Goal: Transaction & Acquisition: Purchase product/service

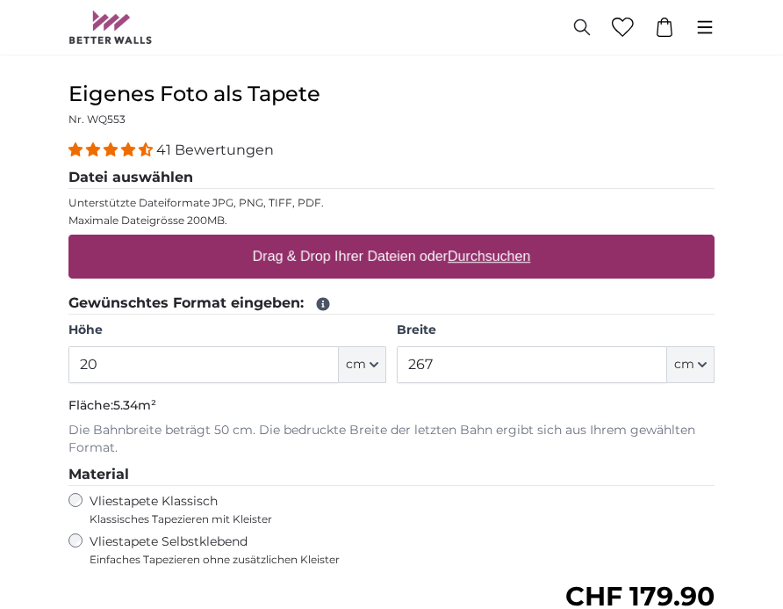
type input "2"
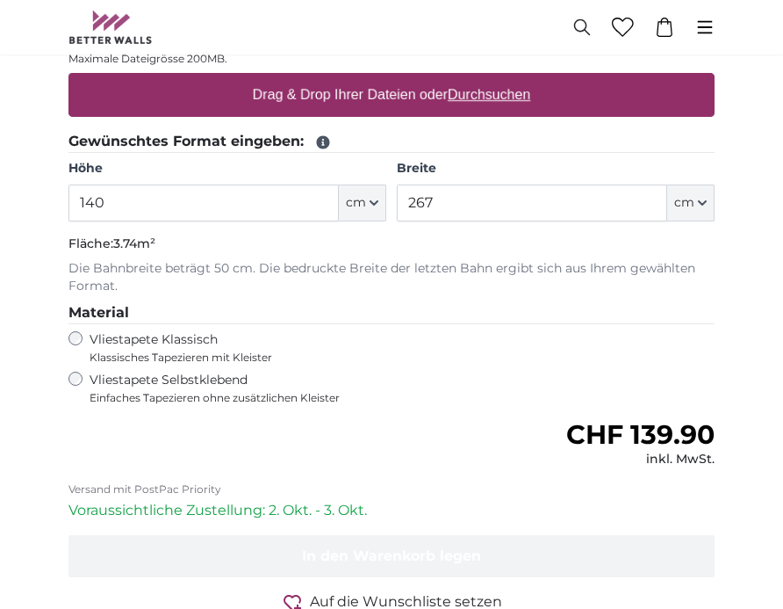
scroll to position [770, 0]
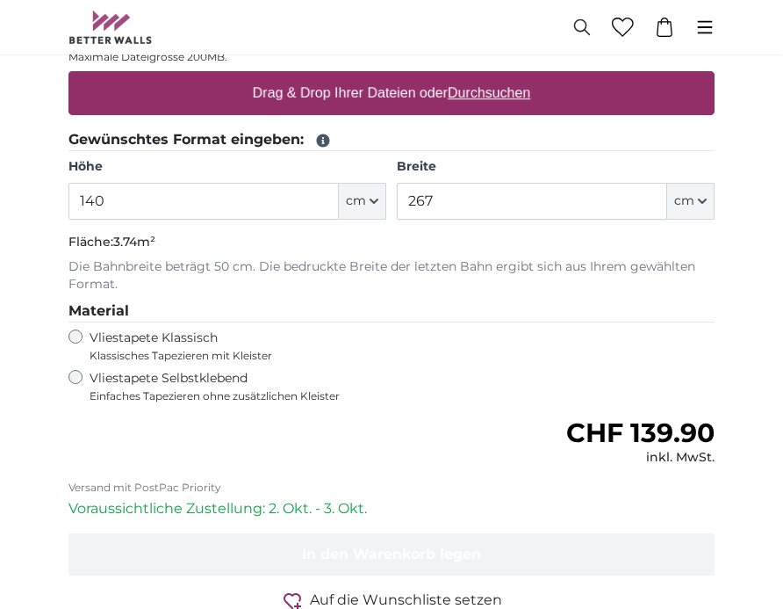
type input "140"
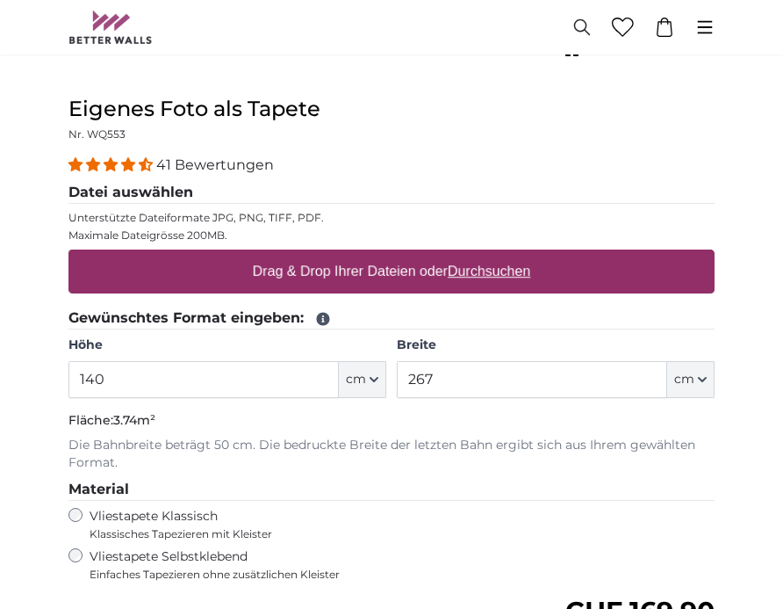
scroll to position [595, 0]
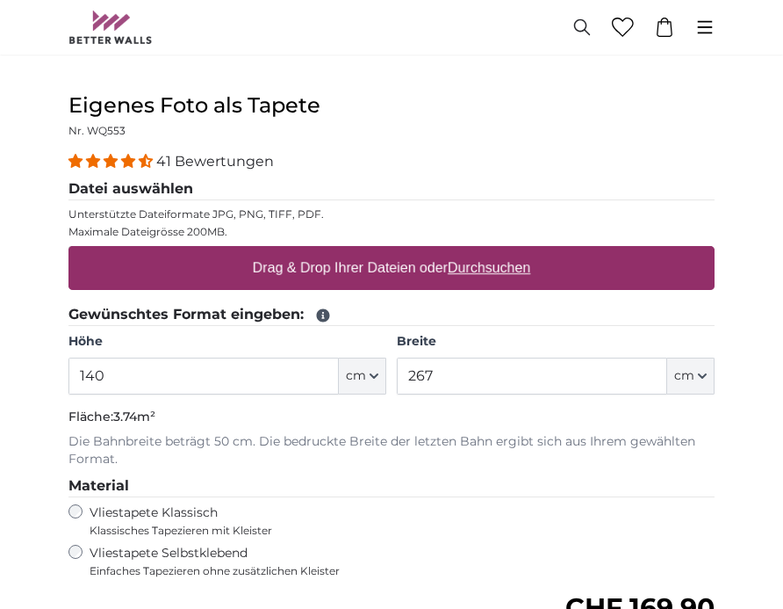
click at [392, 261] on label "Drag & Drop Ihrer Dateien oder Durchsuchen" at bounding box center [392, 267] width 292 height 35
click at [392, 251] on input "Drag & Drop Ihrer Dateien oder Durchsuchen" at bounding box center [392, 248] width 646 height 5
type input "**********"
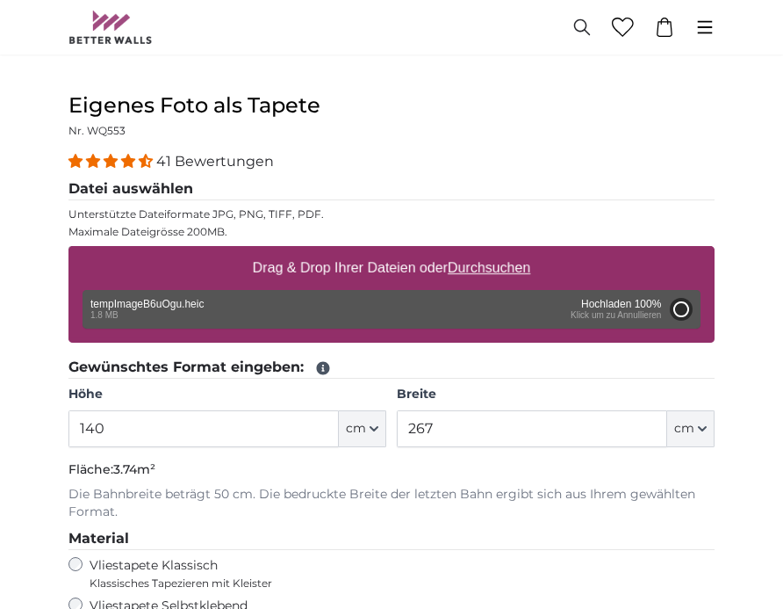
type input "191"
type input "330.4"
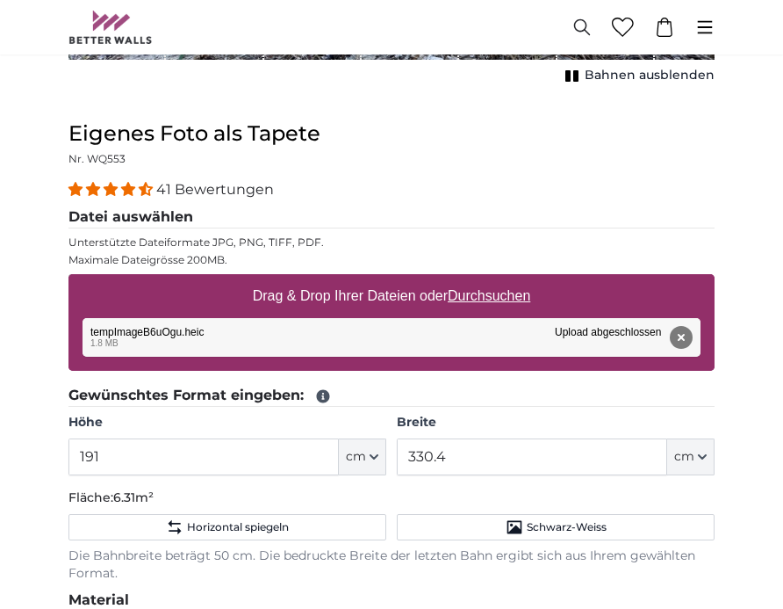
scroll to position [454, 0]
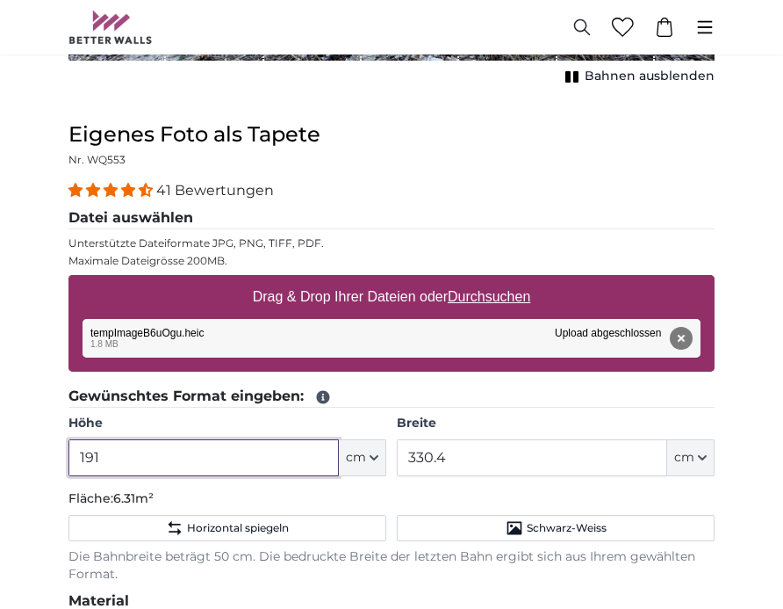
click at [104, 448] on input "191" at bounding box center [204, 457] width 271 height 37
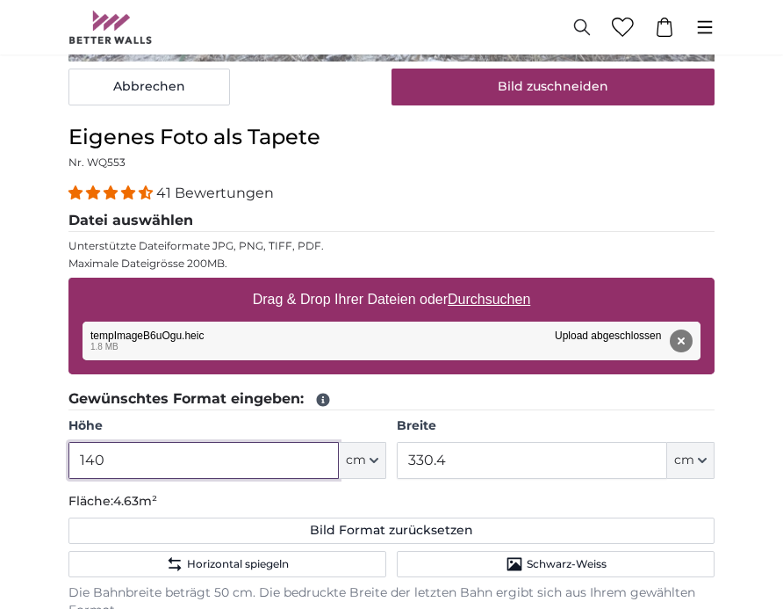
type input "140"
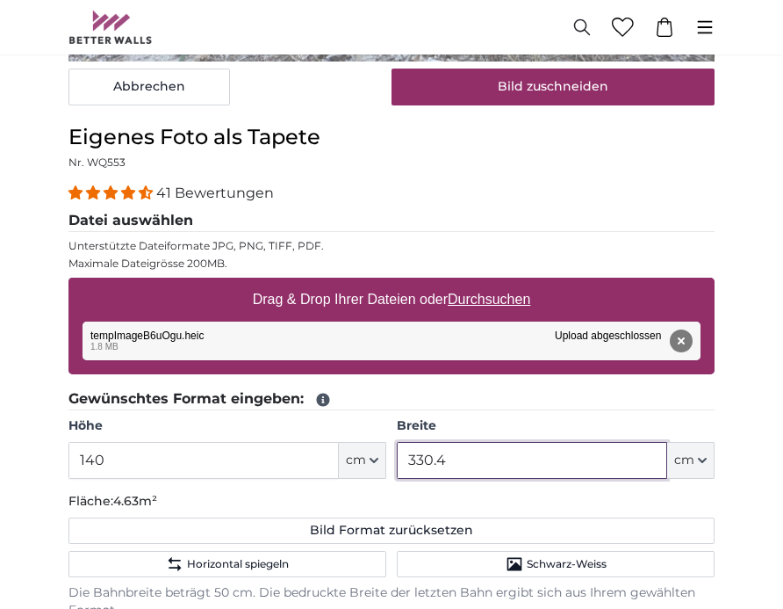
click at [447, 459] on input "330.4" at bounding box center [532, 460] width 271 height 37
type input "3"
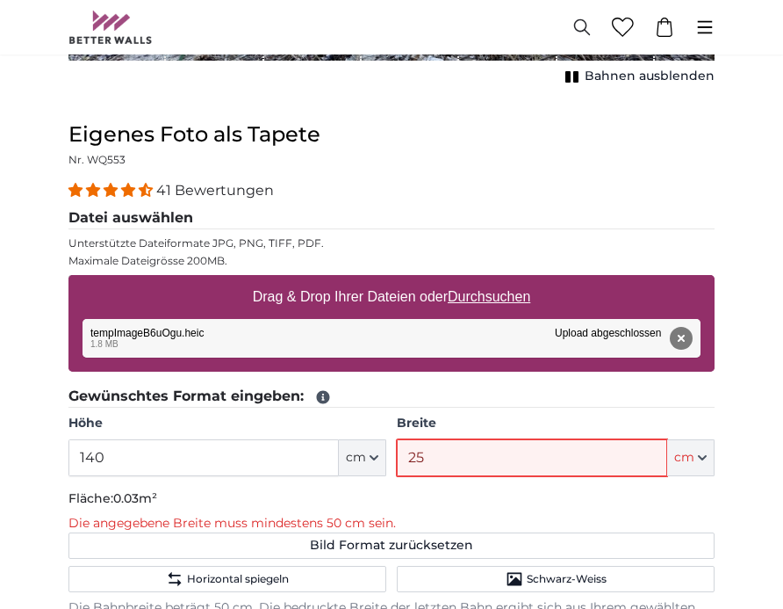
type input "250"
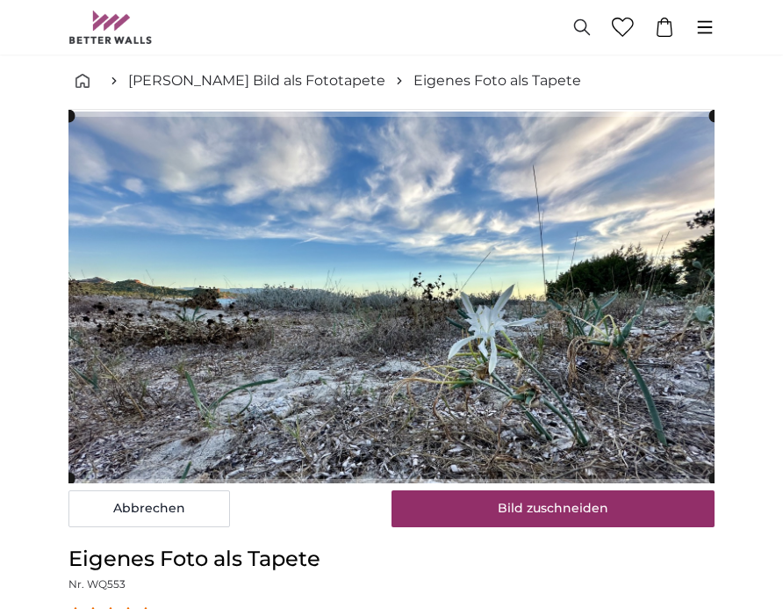
scroll to position [34, 0]
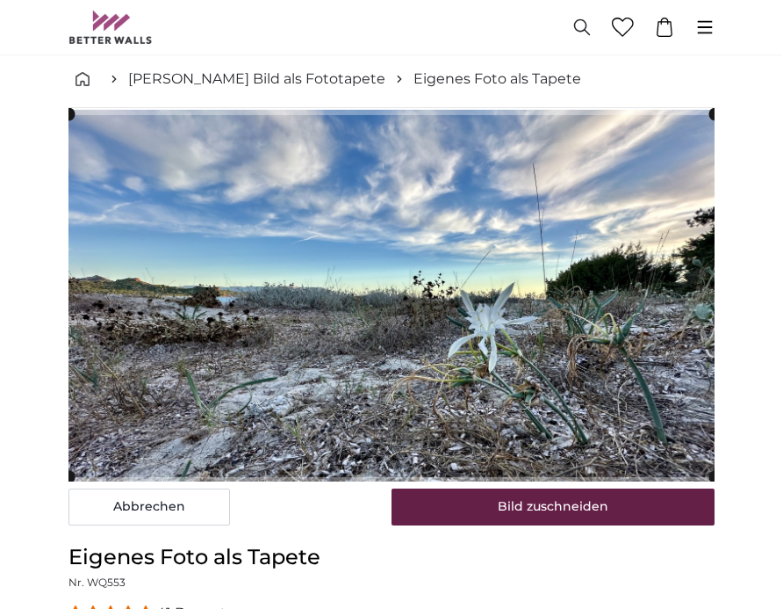
type input "250"
click at [514, 499] on button "Bild zuschneiden" at bounding box center [553, 506] width 323 height 37
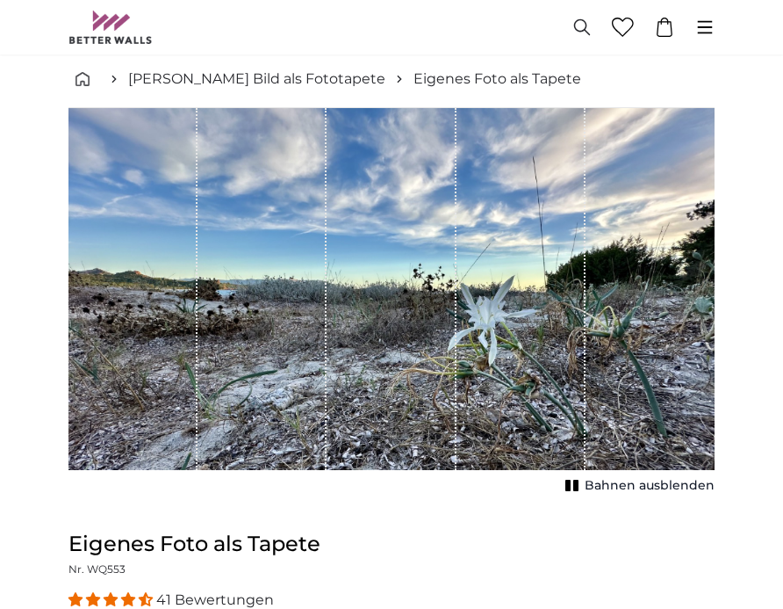
click at [666, 489] on span "Bahnen ausblenden" at bounding box center [650, 486] width 130 height 18
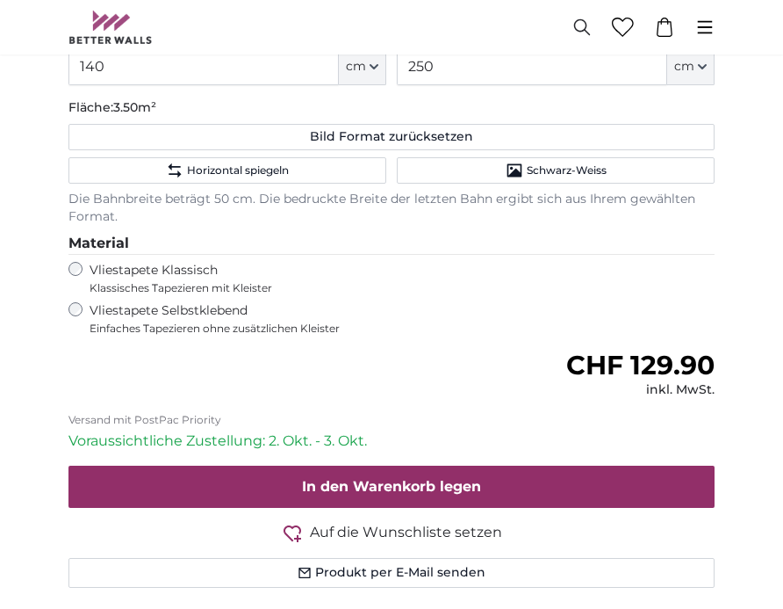
scroll to position [850, 0]
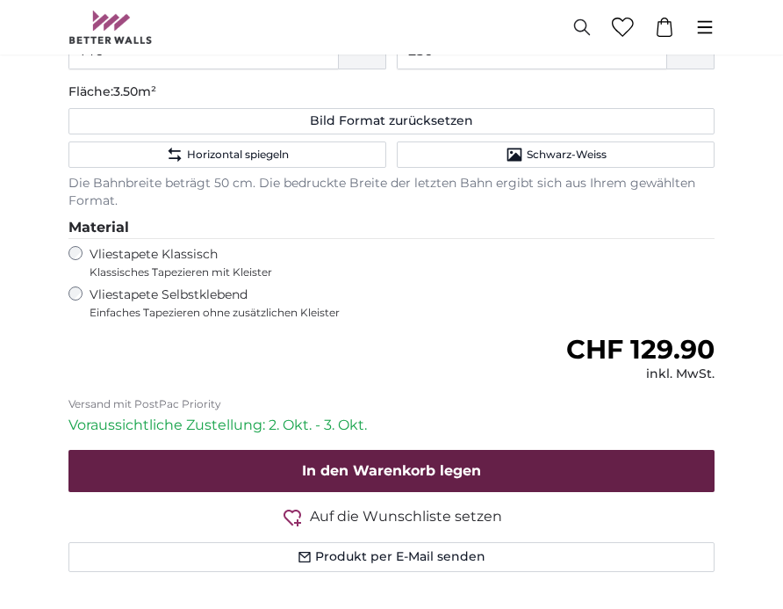
click at [372, 462] on span "In den Warenkorb legen" at bounding box center [391, 470] width 179 height 17
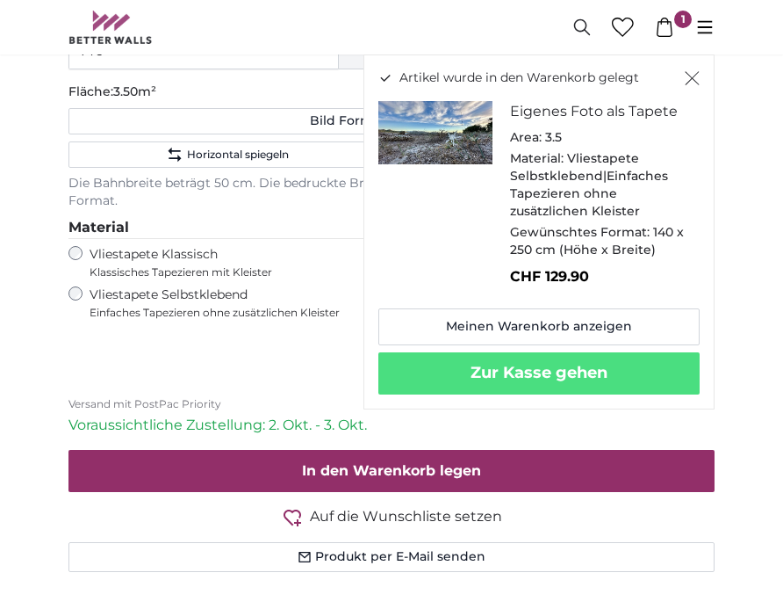
click at [281, 368] on div "Normaler Preis CHF 129.90 inkl. MwSt." at bounding box center [392, 358] width 646 height 49
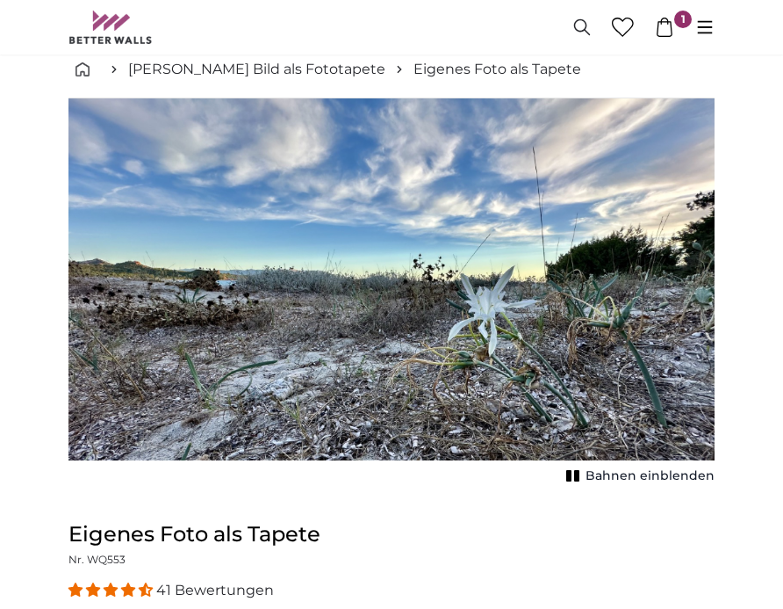
scroll to position [43, 0]
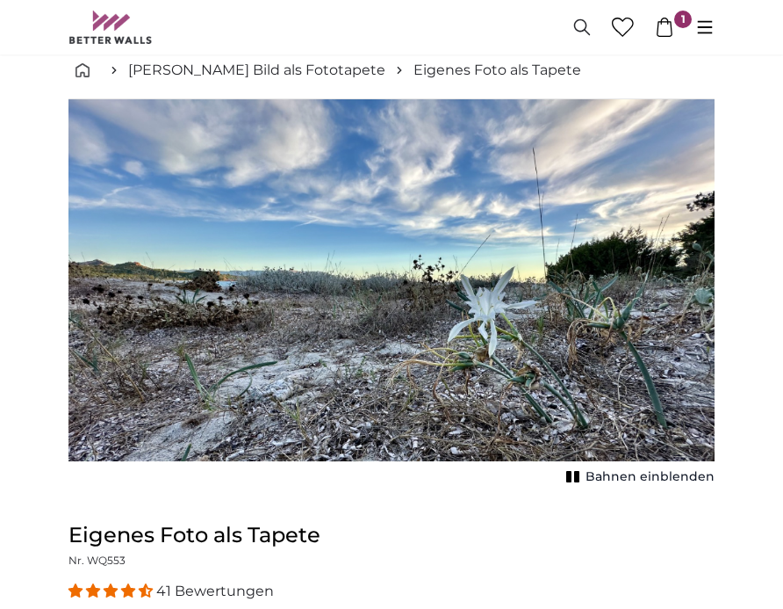
click at [499, 311] on img "1 of 1" at bounding box center [392, 280] width 646 height 362
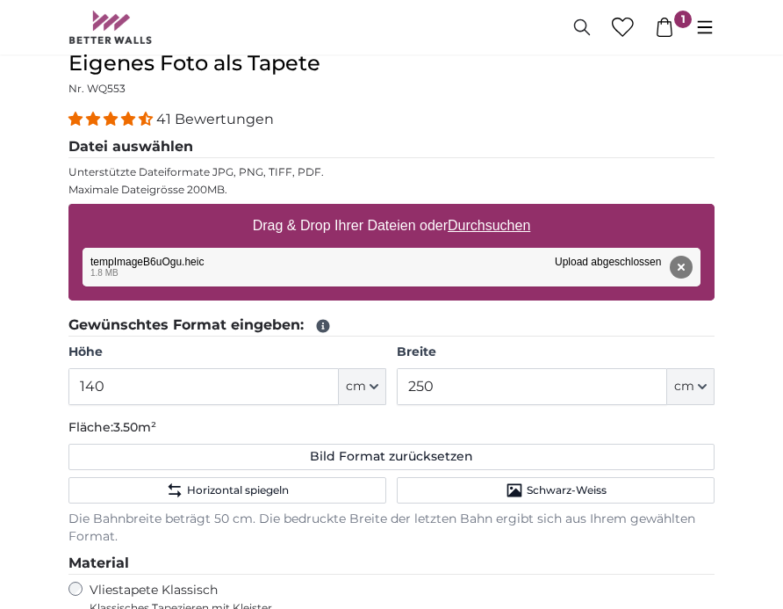
scroll to position [540, 0]
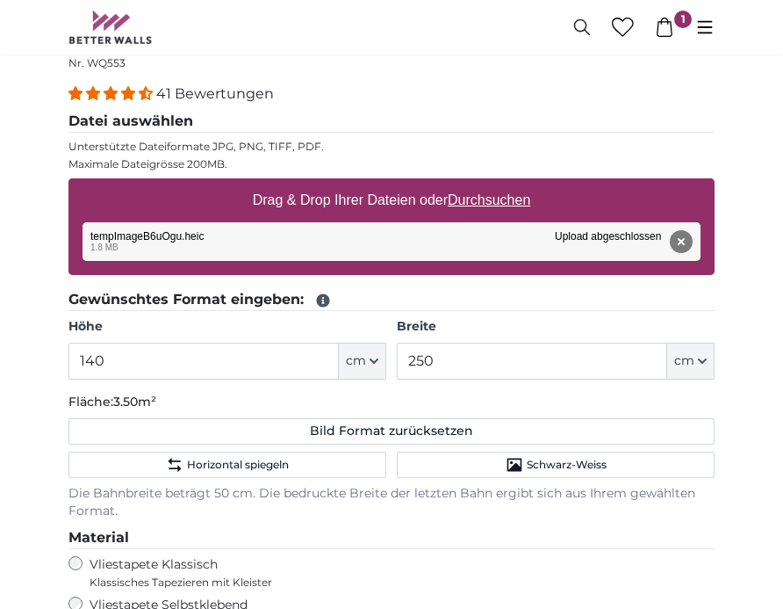
click at [314, 236] on div "Entfernen Nochmal versuchen Entfernen Hochladen Abbrechen Nochmal versuchen Ent…" at bounding box center [392, 241] width 618 height 39
click at [481, 193] on u "Durchsuchen" at bounding box center [489, 199] width 83 height 15
click at [481, 184] on input "Drag & Drop Ihrer Dateien oder Durchsuchen" at bounding box center [392, 180] width 646 height 5
type input "**********"
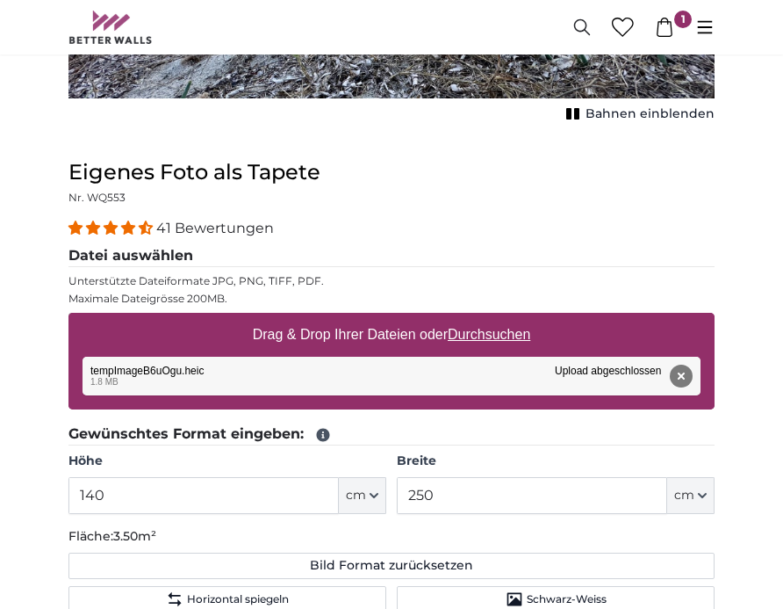
scroll to position [405, 0]
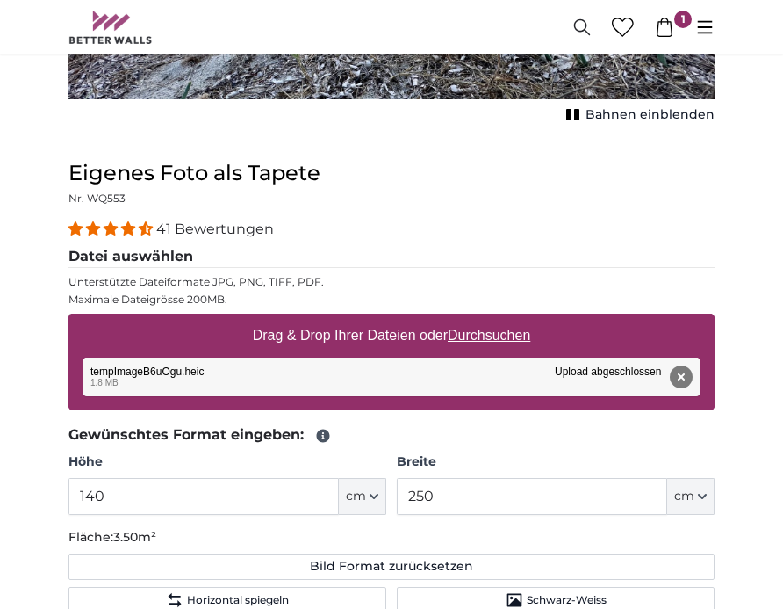
click at [451, 387] on div "Entfernen Nochmal versuchen Entfernen Hochladen Abbrechen Nochmal versuchen Ent…" at bounding box center [392, 376] width 618 height 39
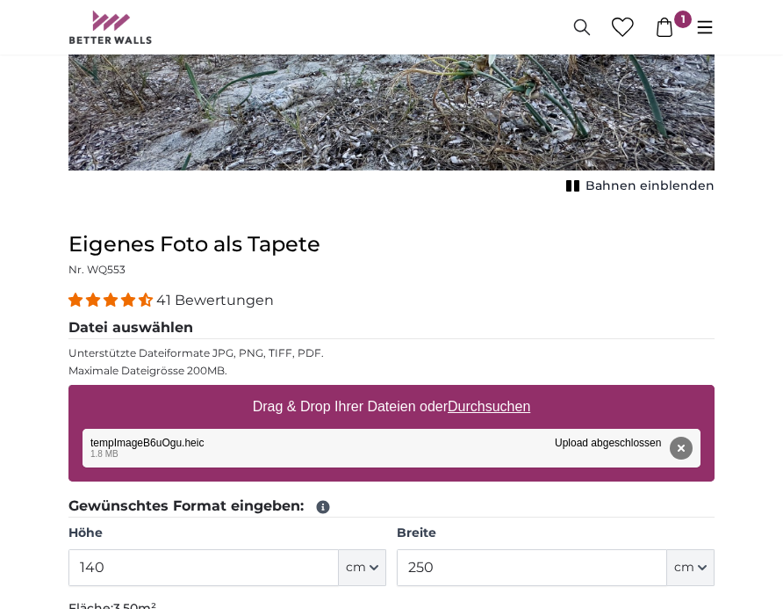
scroll to position [329, 0]
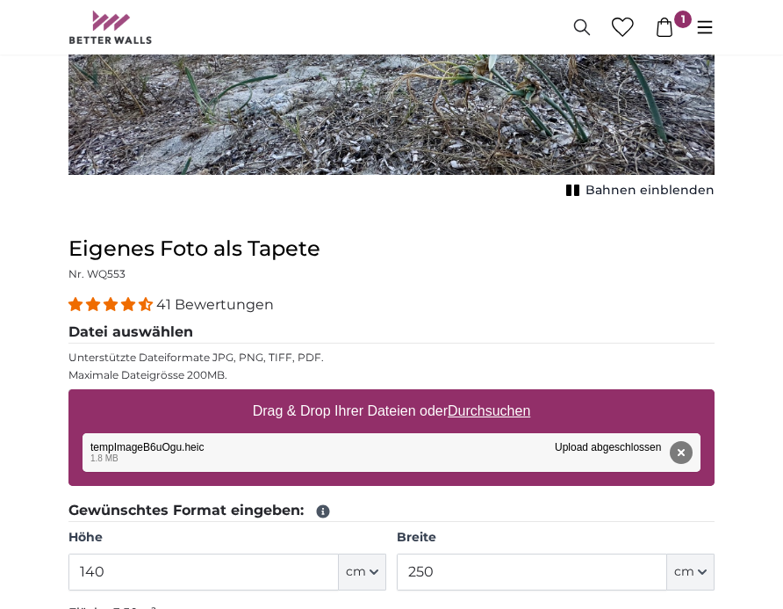
click at [565, 456] on div "Entfernen Nochmal versuchen Entfernen Hochladen Abbrechen Nochmal versuchen Ent…" at bounding box center [392, 452] width 618 height 39
click at [502, 455] on div "Entfernen Nochmal versuchen Entfernen Hochladen Abbrechen Nochmal versuchen Ent…" at bounding box center [392, 452] width 618 height 39
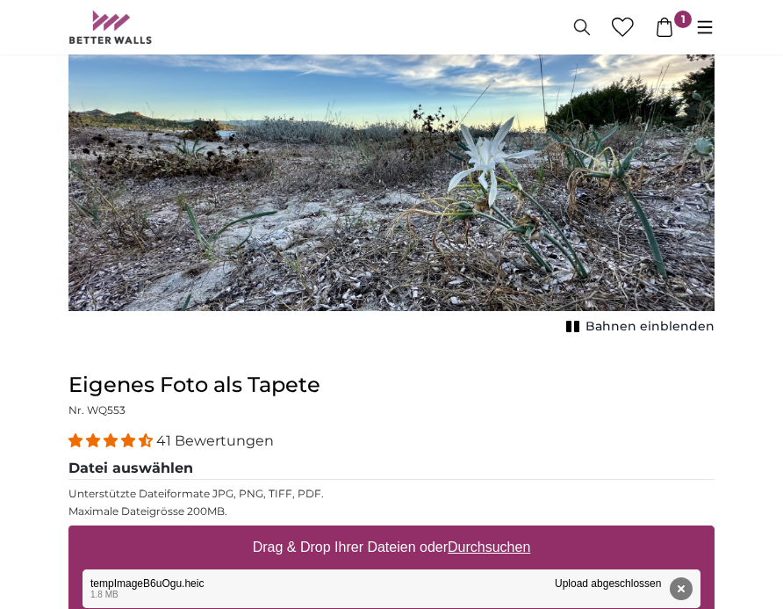
scroll to position [189, 0]
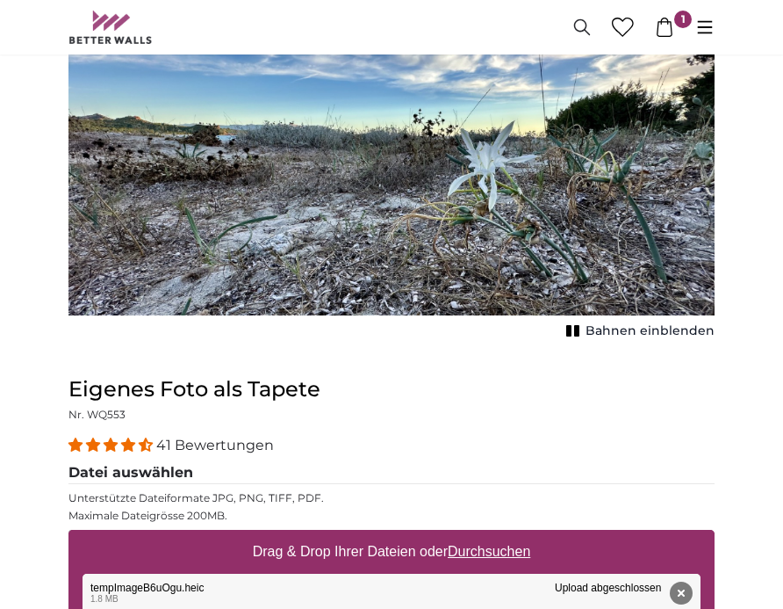
click at [512, 555] on u "Durchsuchen" at bounding box center [489, 551] width 83 height 15
click at [512, 535] on input "Drag & Drop Ihrer Dateien oder Durchsuchen" at bounding box center [392, 532] width 646 height 5
type input "**********"
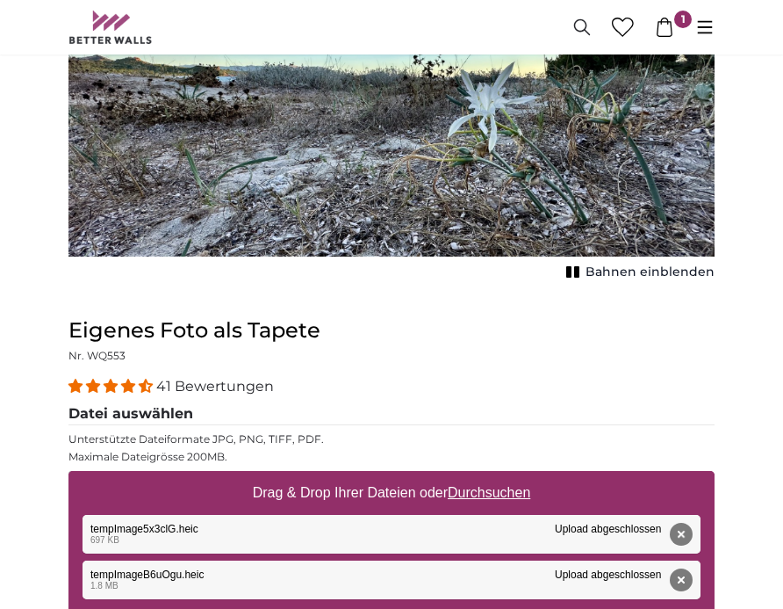
scroll to position [271, 0]
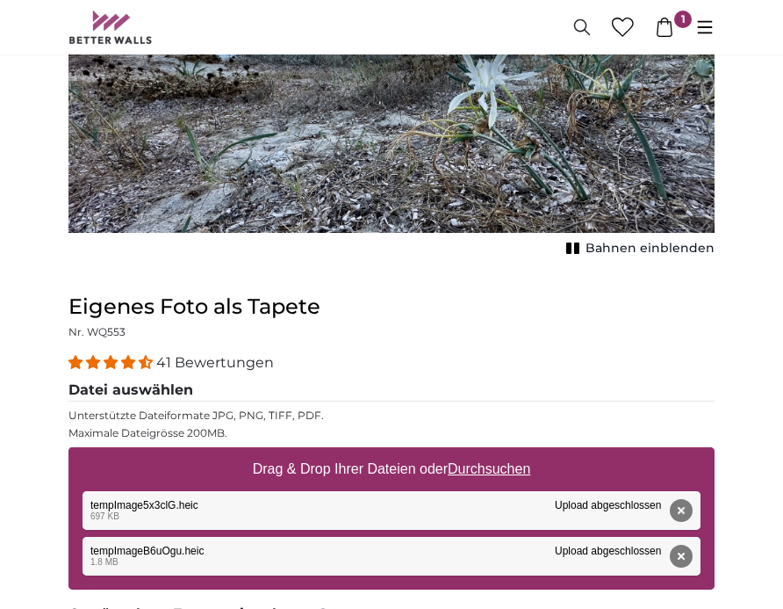
click at [440, 502] on div "Entfernen Nochmal versuchen Entfernen Hochladen Abbrechen Nochmal versuchen Ent…" at bounding box center [392, 510] width 618 height 39
click at [587, 506] on div "Entfernen Nochmal versuchen Entfernen Hochladen Abbrechen Nochmal versuchen Ent…" at bounding box center [392, 510] width 618 height 39
click at [594, 500] on div "Entfernen Nochmal versuchen Entfernen Hochladen Abbrechen Nochmal versuchen Ent…" at bounding box center [392, 510] width 618 height 39
click at [133, 510] on div "Entfernen Nochmal versuchen Entfernen Hochladen Abbrechen Nochmal versuchen Ent…" at bounding box center [392, 510] width 618 height 39
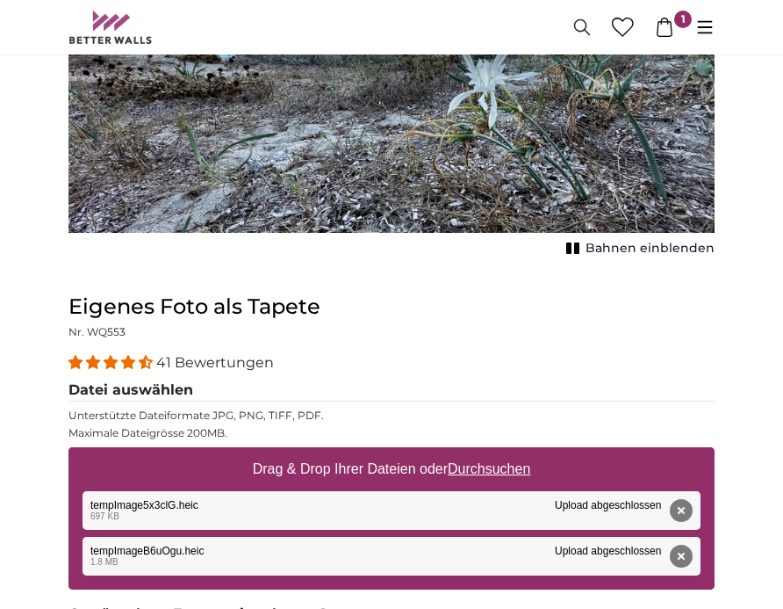
click at [123, 504] on div "Entfernen Nochmal versuchen Entfernen Hochladen Abbrechen Nochmal versuchen Ent…" at bounding box center [392, 510] width 618 height 39
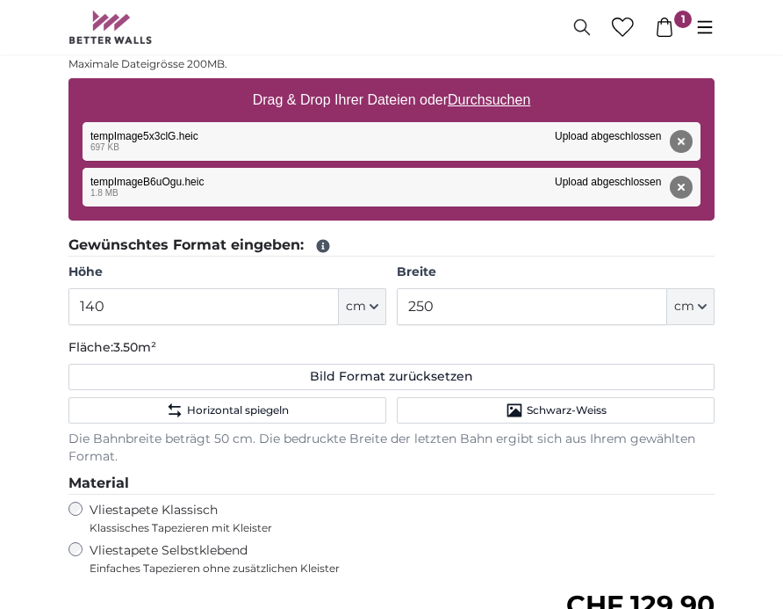
scroll to position [645, 0]
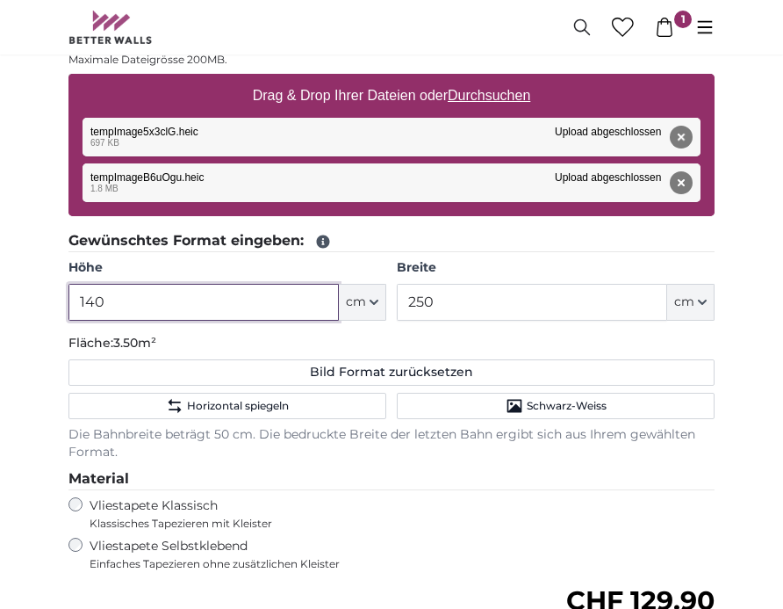
click at [172, 302] on input "140" at bounding box center [204, 302] width 271 height 37
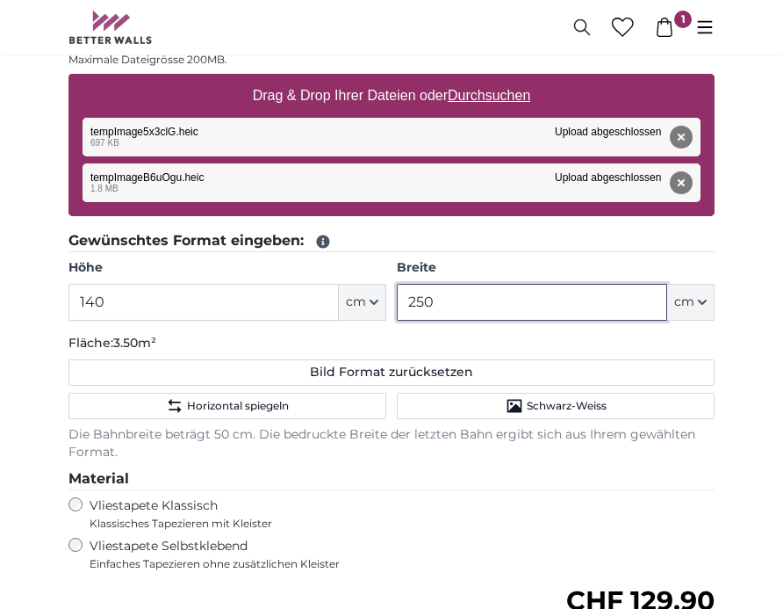
click at [459, 299] on input "250" at bounding box center [532, 302] width 271 height 37
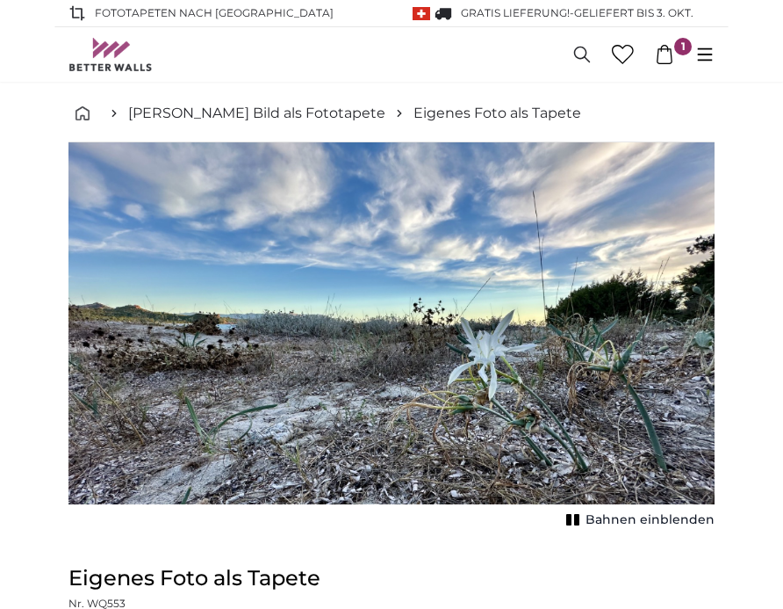
scroll to position [0, 0]
click at [450, 374] on img "1 of 1" at bounding box center [392, 323] width 646 height 362
click at [452, 373] on img "1 of 1" at bounding box center [392, 323] width 646 height 362
